Goal: Information Seeking & Learning: Find specific fact

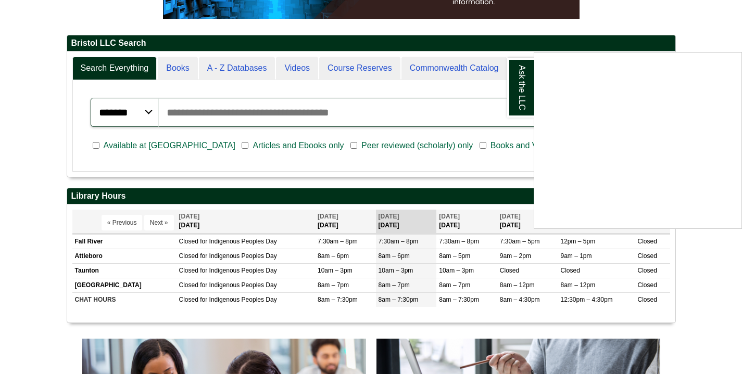
scroll to position [214, 0]
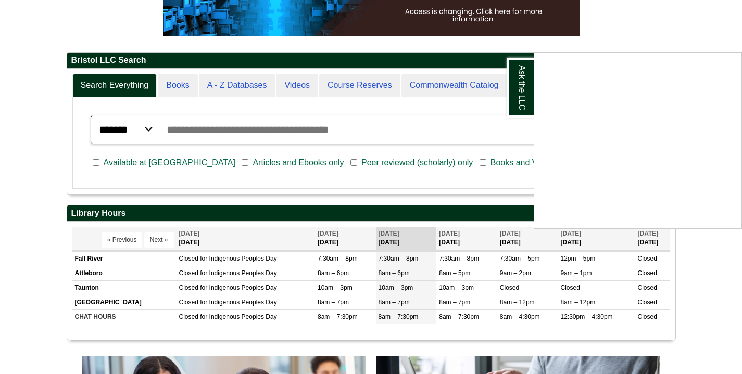
click at [208, 129] on div "Ask the LLC" at bounding box center [371, 187] width 742 height 374
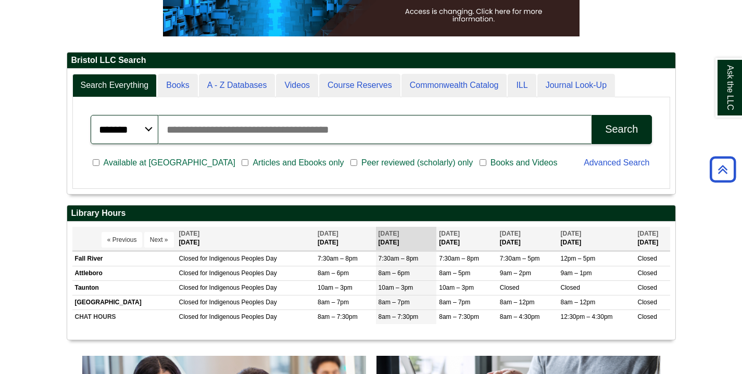
click at [208, 129] on input "Search articles, books, journals & more" at bounding box center [375, 129] width 434 height 29
type input "**********"
click at [592, 115] on button "Search" at bounding box center [622, 129] width 60 height 29
click at [600, 133] on button "Search" at bounding box center [622, 129] width 60 height 29
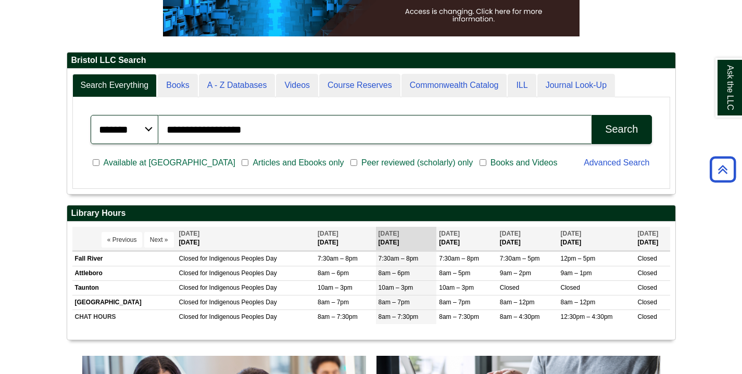
click at [607, 134] on div "Search" at bounding box center [621, 129] width 33 height 12
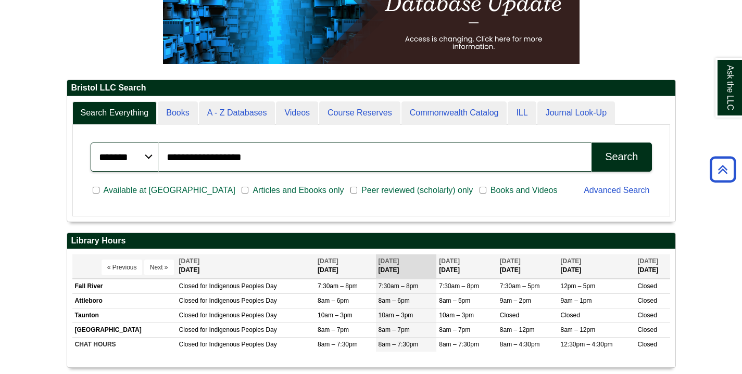
click at [606, 156] on div "Search" at bounding box center [621, 157] width 33 height 12
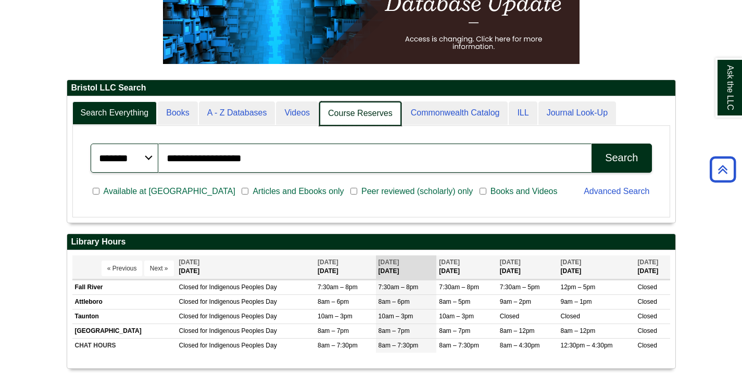
scroll to position [127, 608]
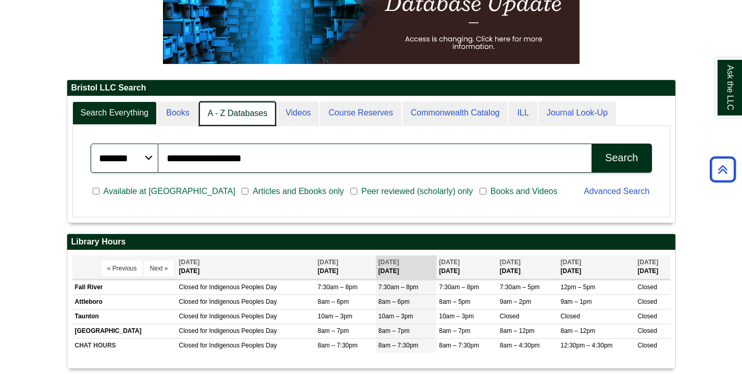
click at [230, 117] on link "A - Z Databases" at bounding box center [238, 114] width 78 height 24
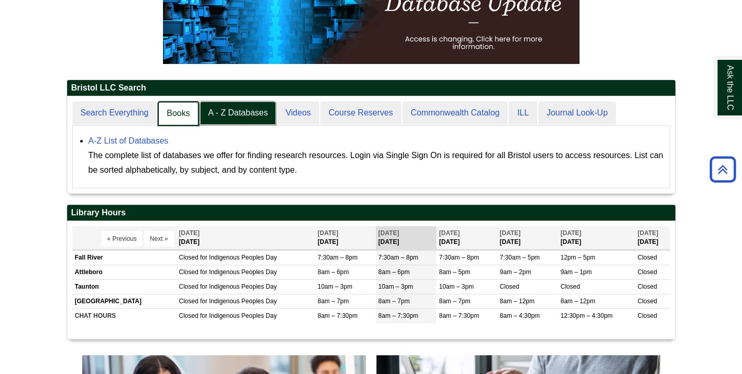
scroll to position [5, 5]
click at [181, 113] on link "Books" at bounding box center [178, 114] width 41 height 24
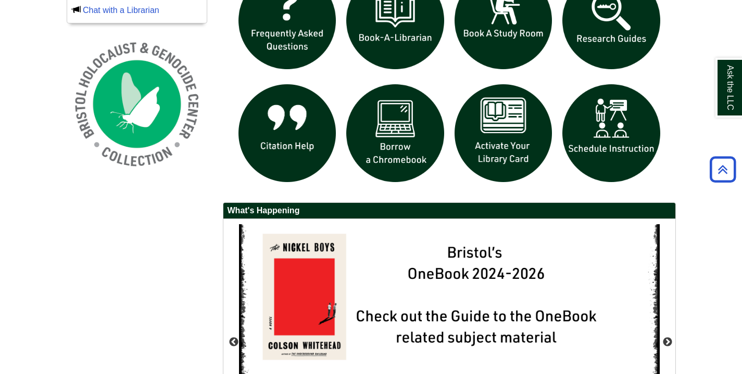
scroll to position [898, 0]
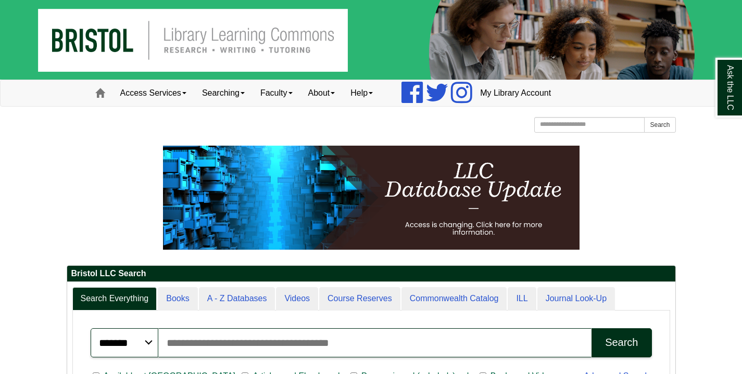
scroll to position [126, 608]
click at [261, 346] on input "Search articles, books, journals & more" at bounding box center [375, 343] width 434 height 29
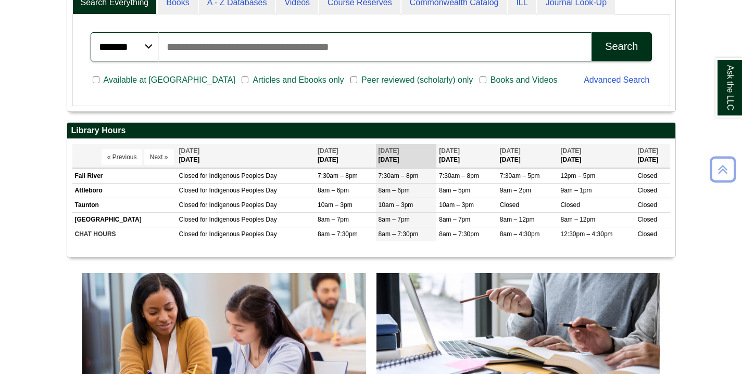
scroll to position [300, 0]
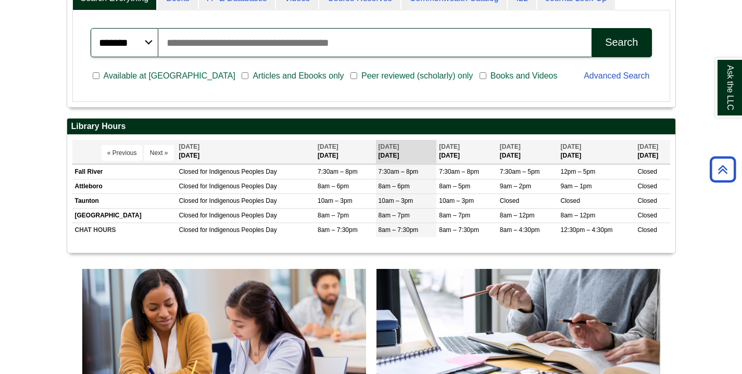
click at [228, 35] on input "Search articles, books, journals & more" at bounding box center [375, 42] width 434 height 29
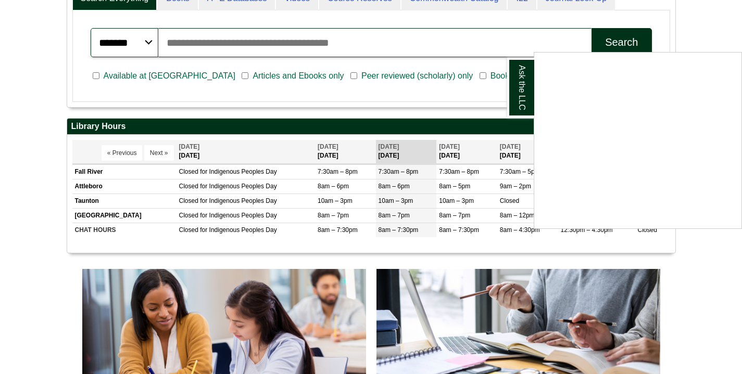
type input "**********"
click at [610, 42] on div "Ask the LLC" at bounding box center [371, 187] width 742 height 374
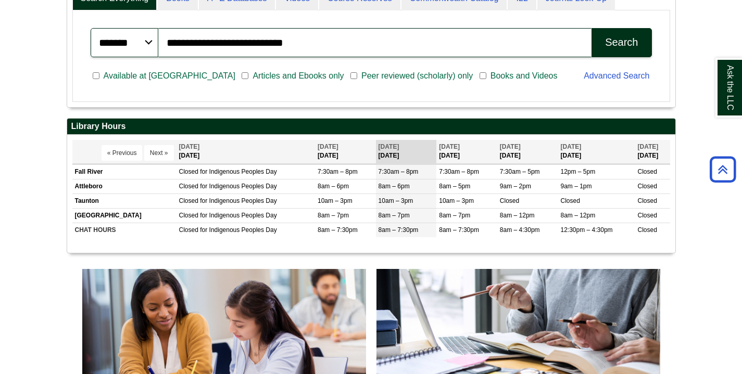
click at [610, 42] on div "Search" at bounding box center [621, 42] width 33 height 12
